Goal: Navigation & Orientation: Find specific page/section

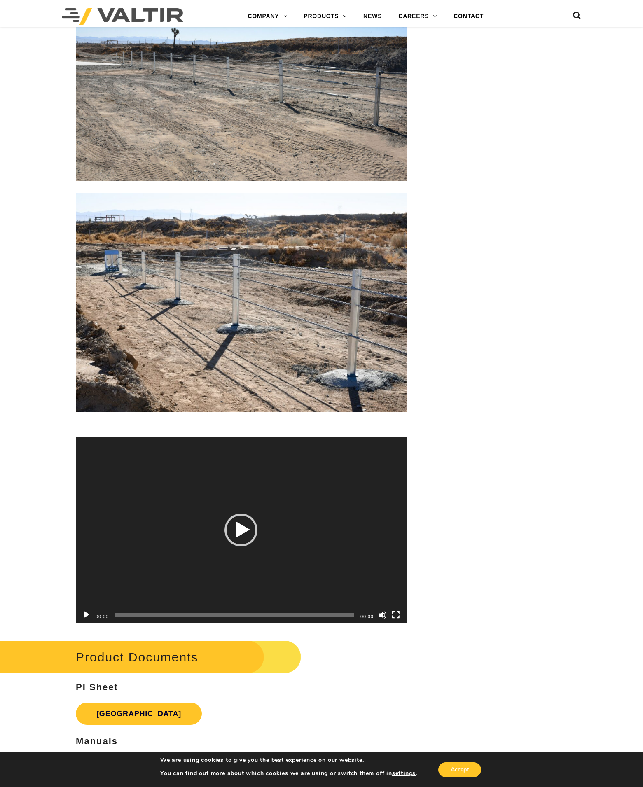
scroll to position [1978, 0]
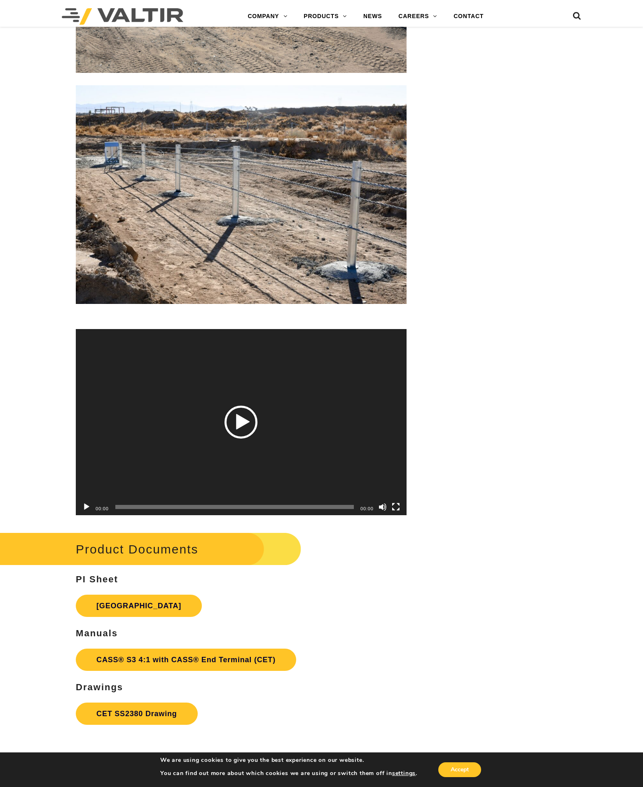
click at [242, 431] on div "Play" at bounding box center [241, 422] width 33 height 33
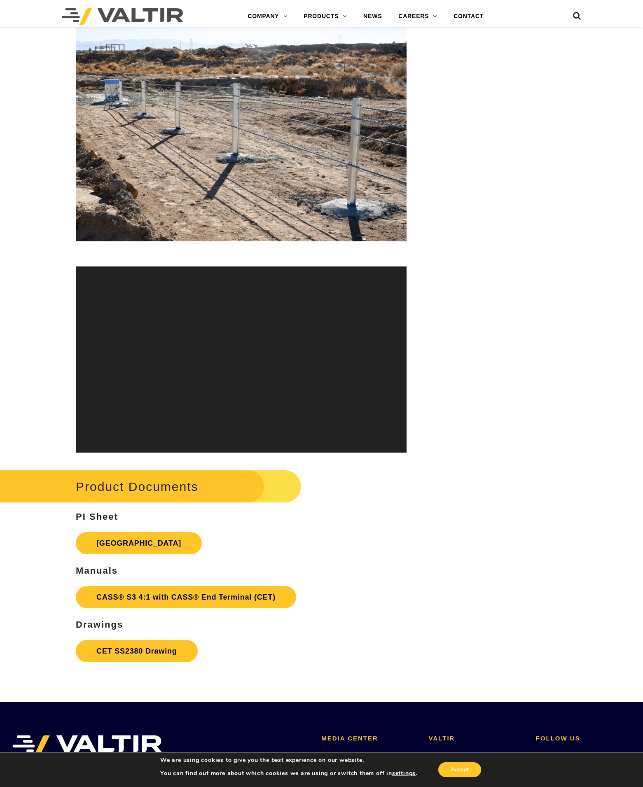
scroll to position [2060, 0]
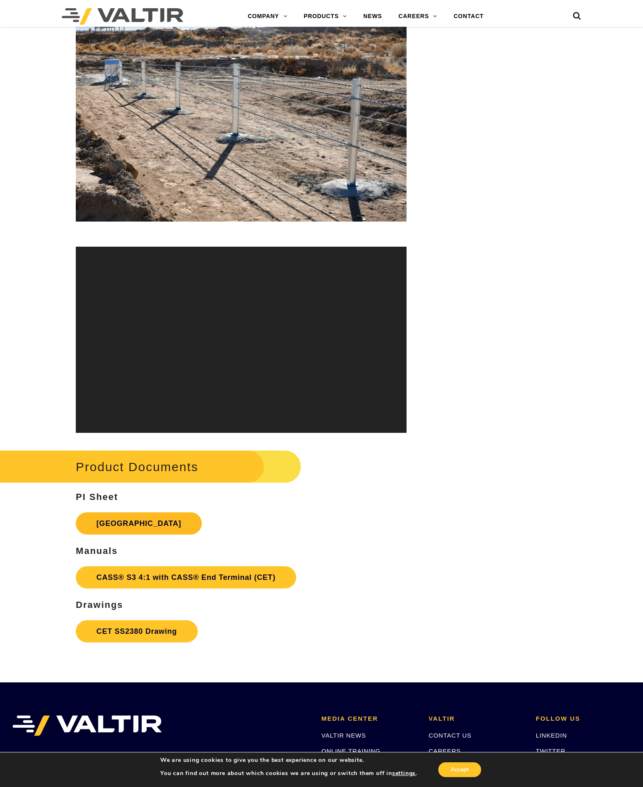
click at [126, 525] on link "[GEOGRAPHIC_DATA]" at bounding box center [139, 524] width 126 height 22
click at [147, 576] on link "CASS® S3 4:1 with CASS® End Terminal (CET)" at bounding box center [186, 578] width 220 height 22
click at [115, 634] on link "CET SS2380 Drawing" at bounding box center [137, 631] width 122 height 22
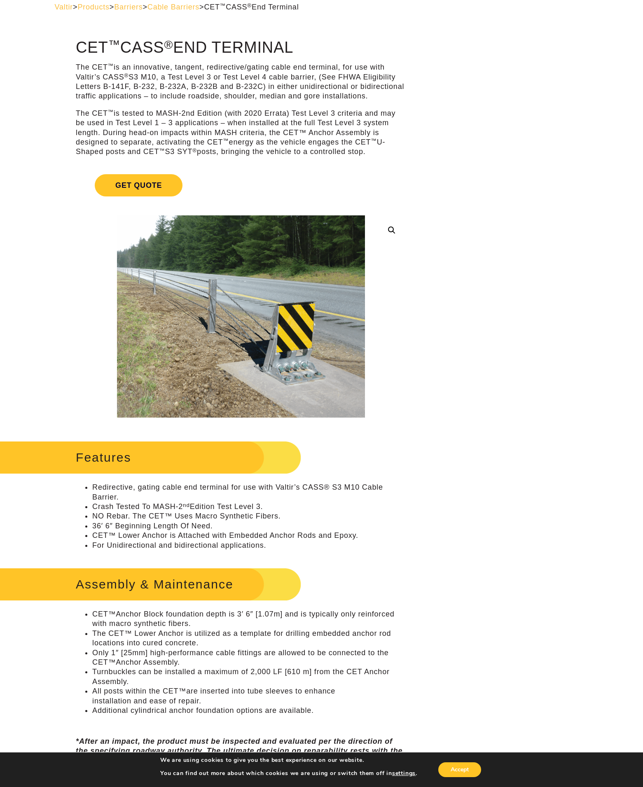
scroll to position [0, 0]
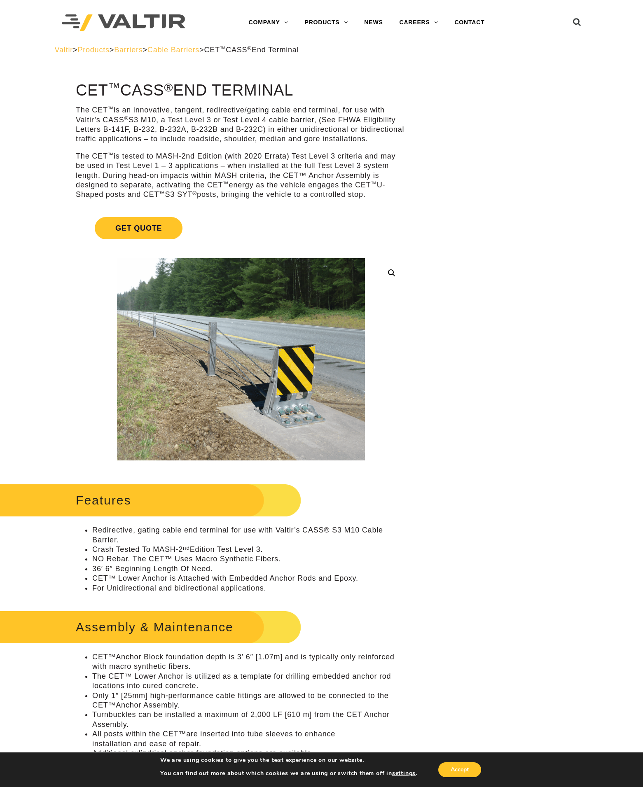
click at [199, 47] on span "Cable Barriers" at bounding box center [173, 50] width 52 height 8
